Goal: Task Accomplishment & Management: Use online tool/utility

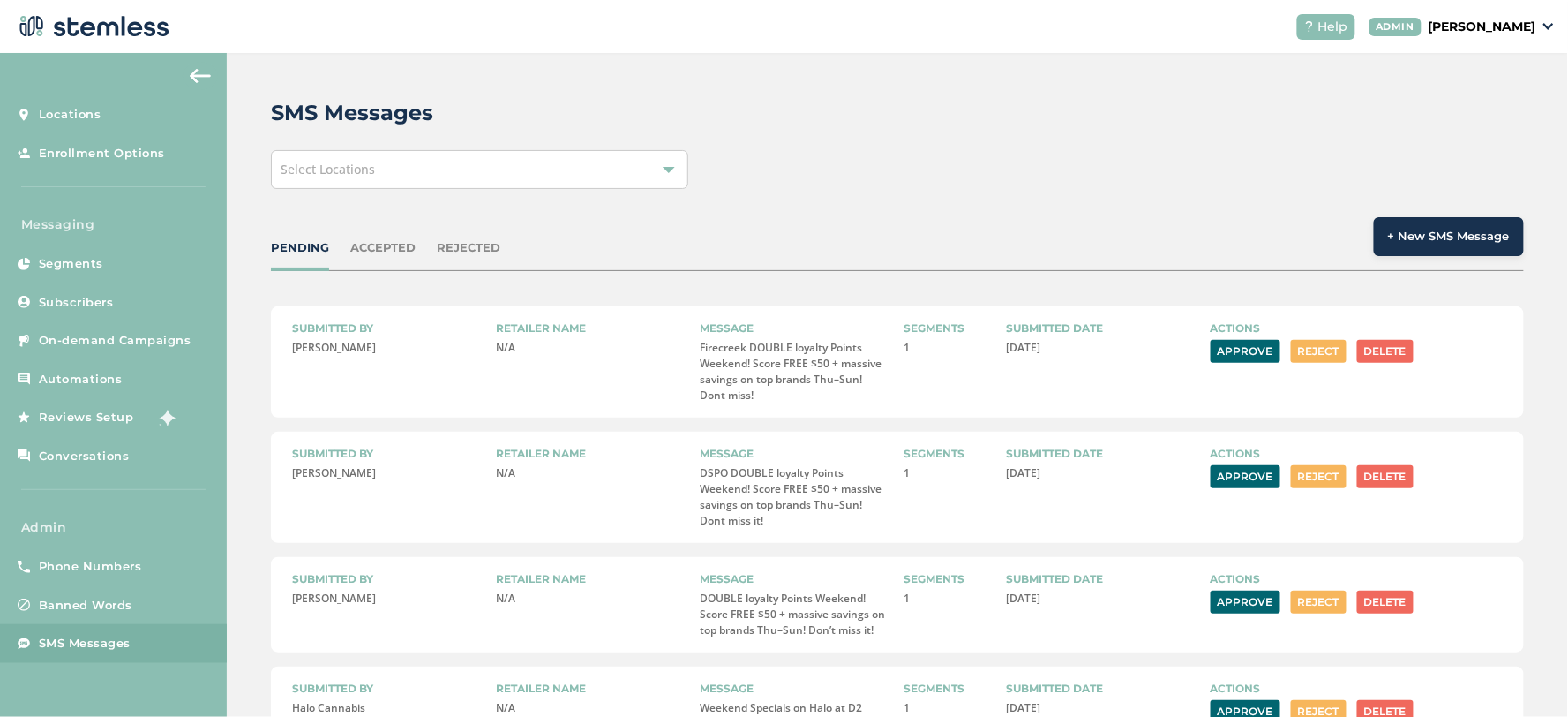
scroll to position [87, 0]
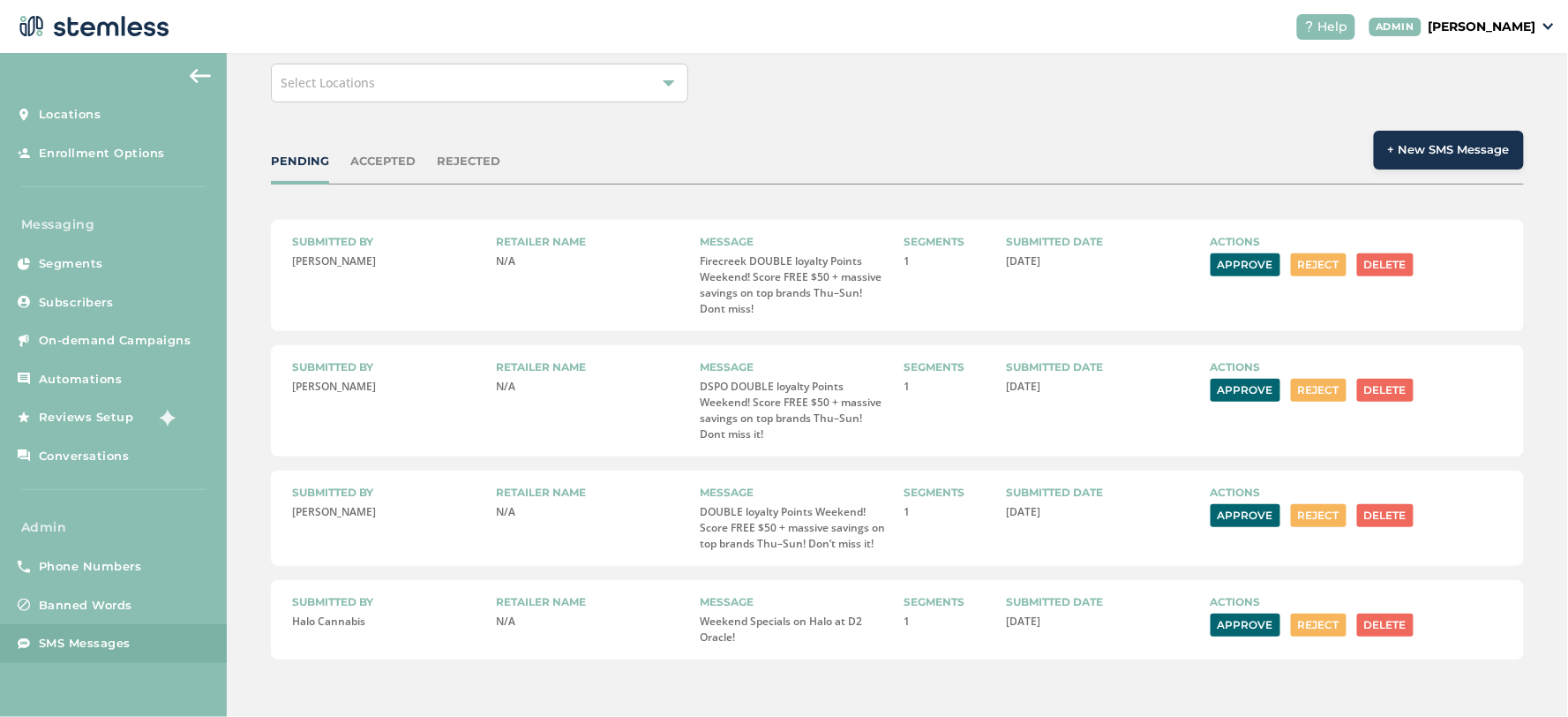
click at [1219, 391] on button "Approve" at bounding box center [1245, 390] width 70 height 23
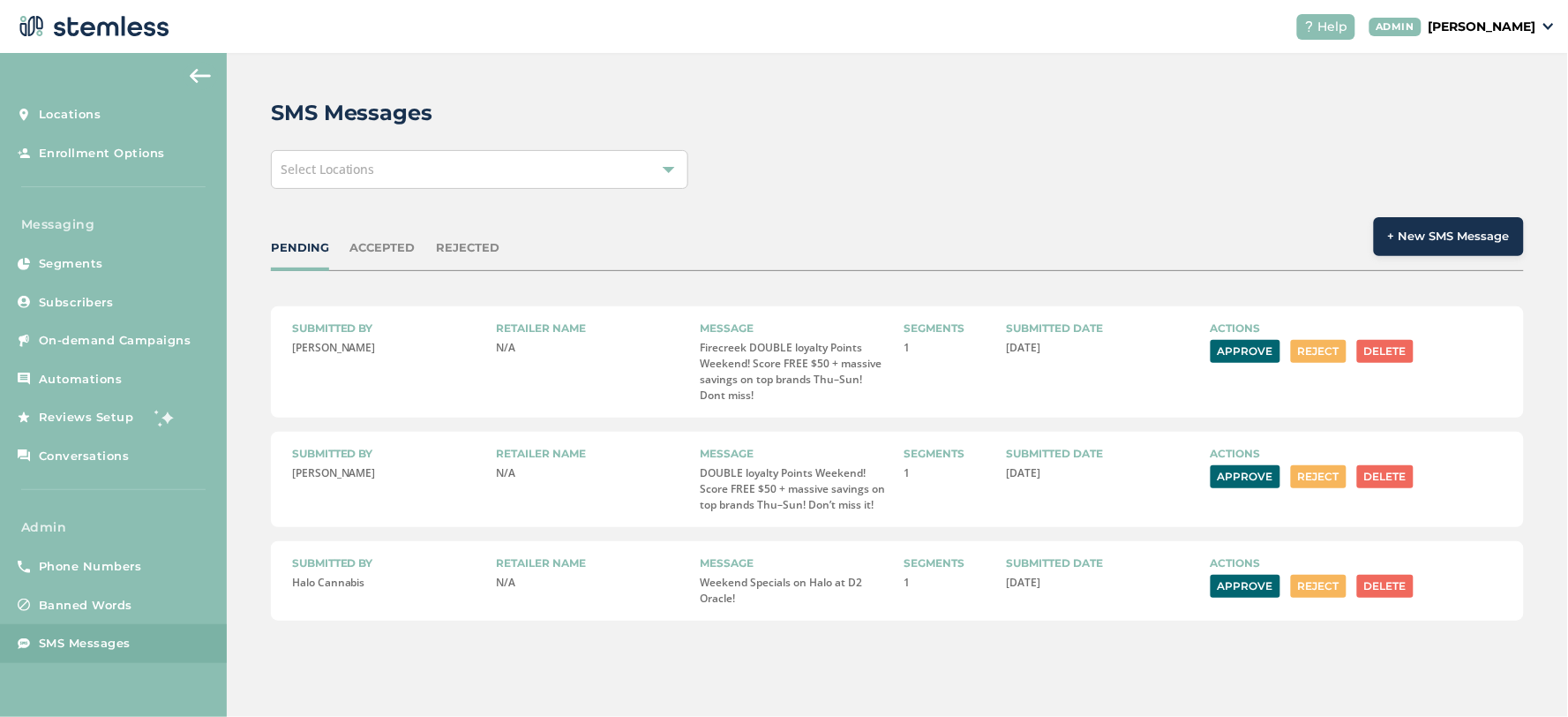
click at [1250, 480] on button "Approve" at bounding box center [1245, 476] width 70 height 23
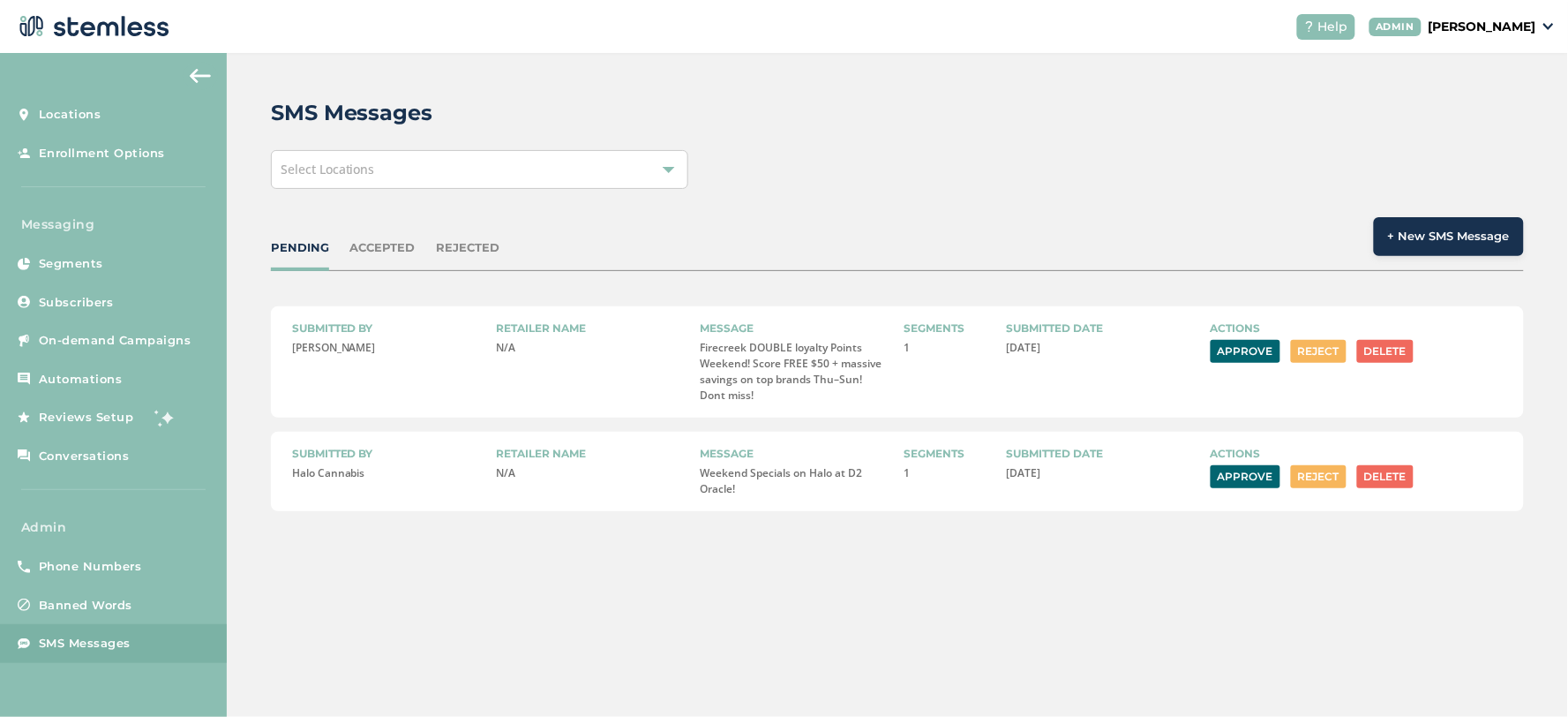
click at [1264, 349] on button "Approve" at bounding box center [1245, 351] width 70 height 23
